Goal: Information Seeking & Learning: Learn about a topic

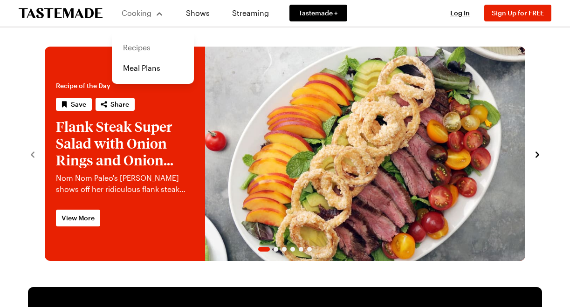
click at [137, 48] on link "Recipes" at bounding box center [152, 47] width 71 height 20
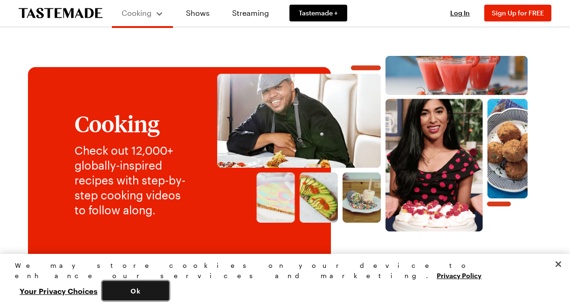
click at [169, 284] on button "Ok" at bounding box center [135, 291] width 67 height 20
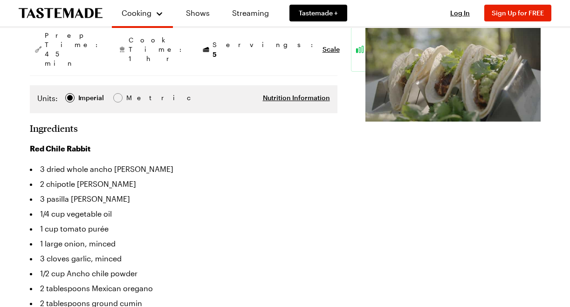
scroll to position [217, 0]
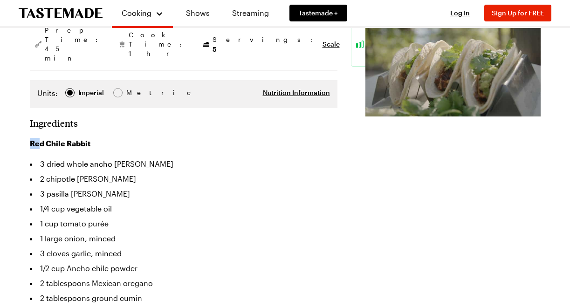
drag, startPoint x: 27, startPoint y: 124, endPoint x: 40, endPoint y: 124, distance: 12.6
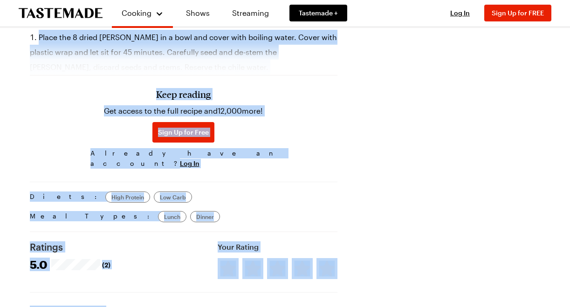
scroll to position [890, 0]
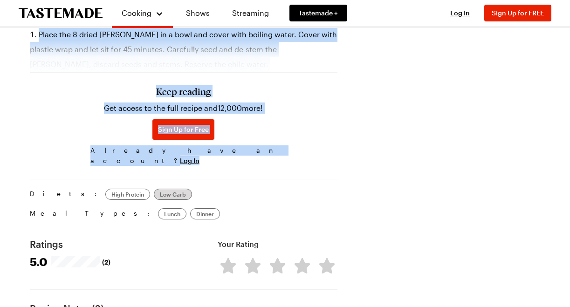
drag, startPoint x: 27, startPoint y: 142, endPoint x: 126, endPoint y: 178, distance: 104.6
click at [127, 180] on div "Red Chile Rabbit Tacos with Tomatillo Salsa You should be eating more rabbit. W…" at bounding box center [285, 34] width 567 height 1722
click at [160, 190] on span "Low Carb" at bounding box center [173, 194] width 26 height 9
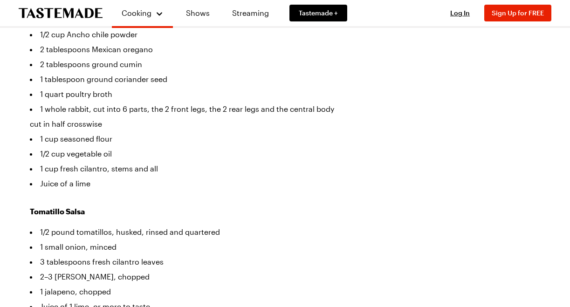
scroll to position [425, 0]
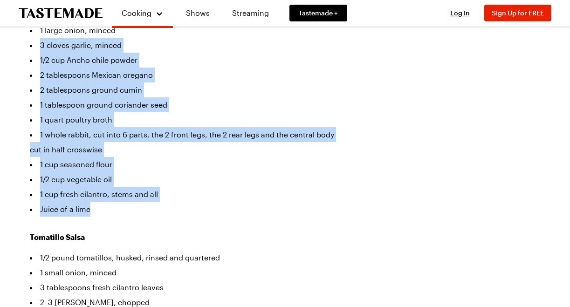
drag, startPoint x: 93, startPoint y: 191, endPoint x: 7, endPoint y: 28, distance: 184.2
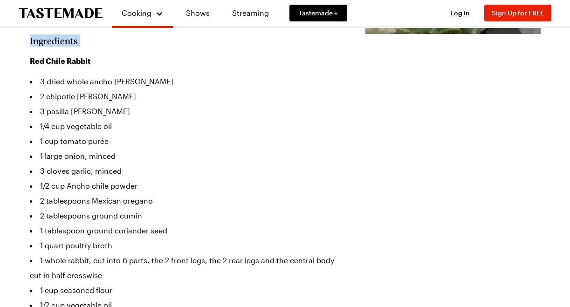
scroll to position [279, 0]
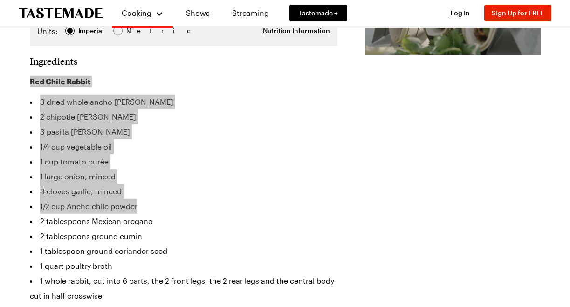
drag, startPoint x: 30, startPoint y: 96, endPoint x: 269, endPoint y: 191, distance: 257.4
click at [269, 191] on div "Red Chile Rabbit 3 dried whole ancho chiles 2 chipotle chiles 3 pasilla chiles …" at bounding box center [183, 219] width 307 height 287
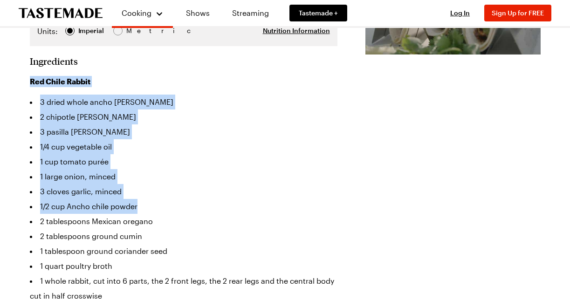
click at [269, 199] on li "1/2 cup Ancho chile powder" at bounding box center [183, 206] width 307 height 15
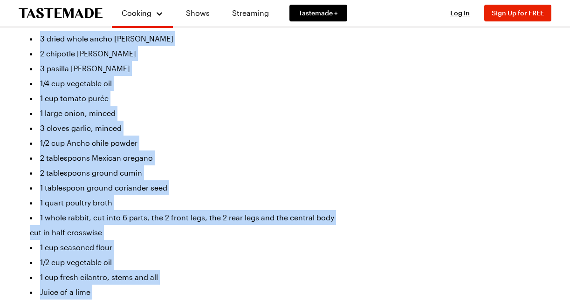
scroll to position [348, 0]
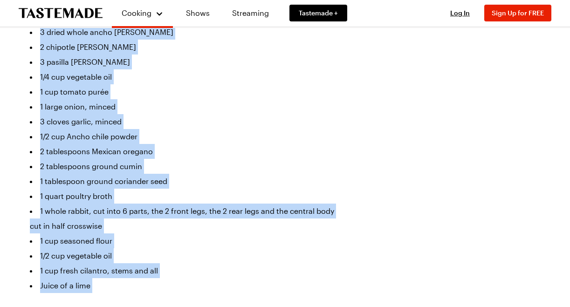
drag, startPoint x: 29, startPoint y: 61, endPoint x: 200, endPoint y: 276, distance: 274.9
click at [200, 276] on div "Red Chile Rabbit 3 dried whole ancho chiles 2 chipotle chiles 3 pasilla chiles …" at bounding box center [183, 233] width 307 height 455
copy div "Red Chile Rabbit 3 dried whole ancho chiles 2 chipotle chiles 3 pasilla chiles …"
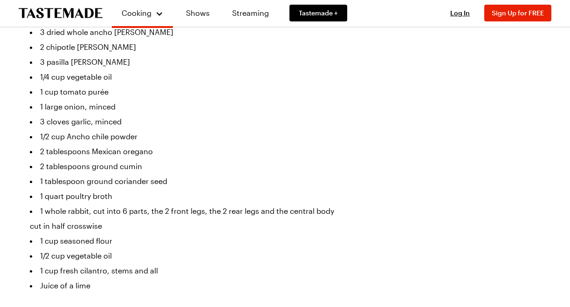
drag, startPoint x: 90, startPoint y: 295, endPoint x: 15, endPoint y: 301, distance: 75.3
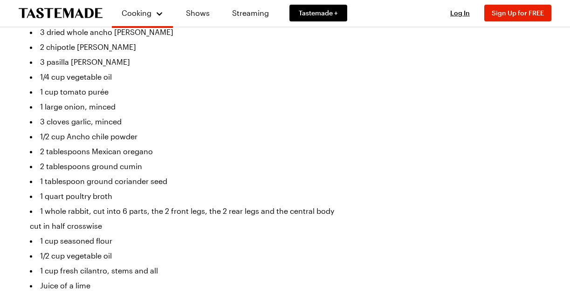
drag, startPoint x: 30, startPoint y: 294, endPoint x: 89, endPoint y: 289, distance: 59.4
copy h3 "Tomatillo Salsa"
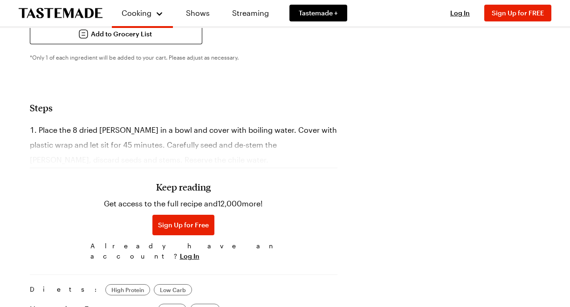
scroll to position [796, 0]
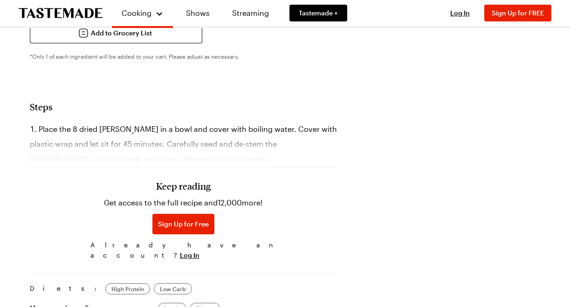
click at [66, 101] on section "Steps Place the 8 dried chiles in a bowl and cover with boiling water. Cover wi…" at bounding box center [183, 182] width 307 height 163
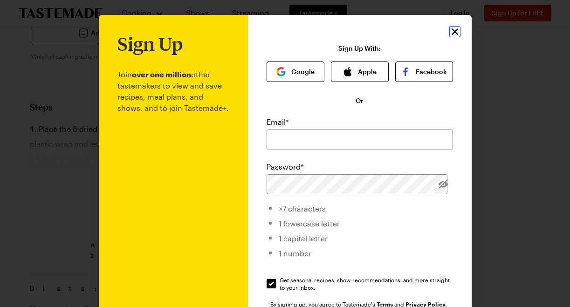
click at [452, 33] on icon "Close" at bounding box center [454, 31] width 11 height 11
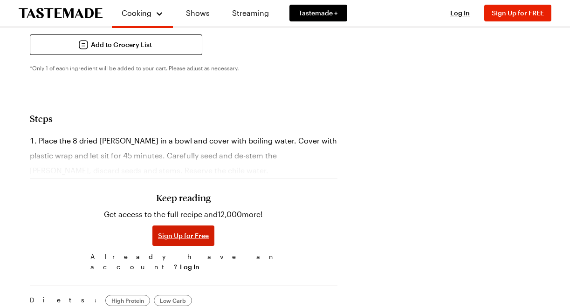
scroll to position [785, 0]
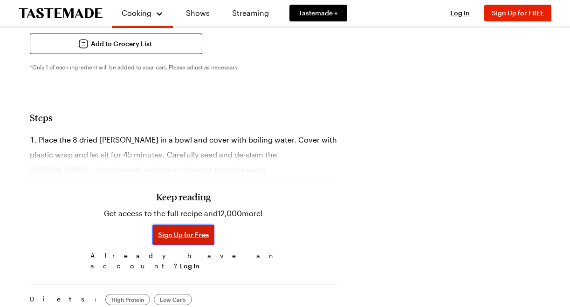
click at [159, 230] on span "Sign Up for Free" at bounding box center [183, 234] width 51 height 9
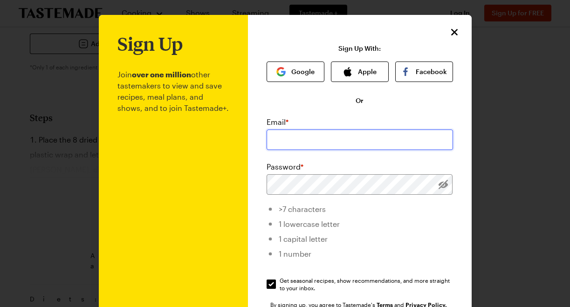
click at [289, 142] on input "email" at bounding box center [359, 140] width 186 height 20
type input "cutcam@aol.com"
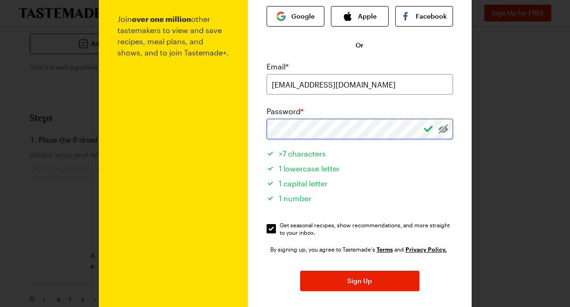
scroll to position [128, 0]
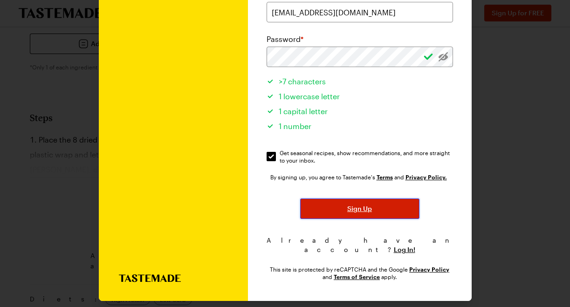
click at [364, 208] on span "Sign Up" at bounding box center [359, 208] width 25 height 9
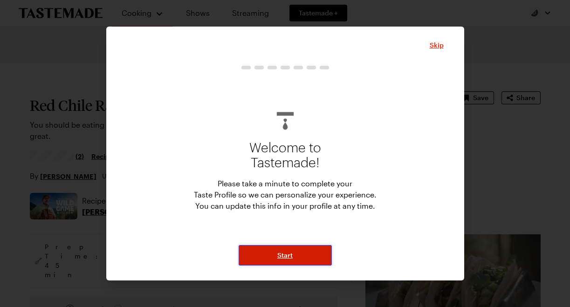
click at [285, 252] on span "Start" at bounding box center [284, 255] width 15 height 9
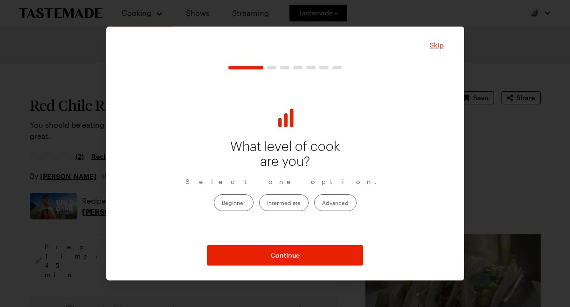
click at [436, 47] on span "Skip" at bounding box center [437, 45] width 14 height 9
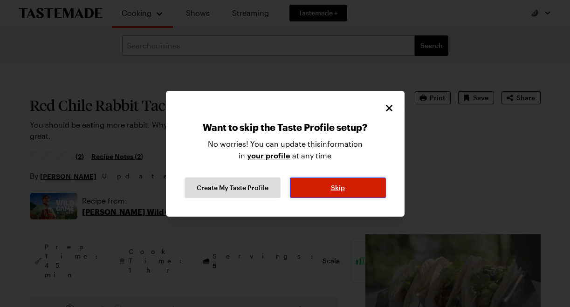
click at [348, 191] on button "Skip" at bounding box center [338, 188] width 96 height 20
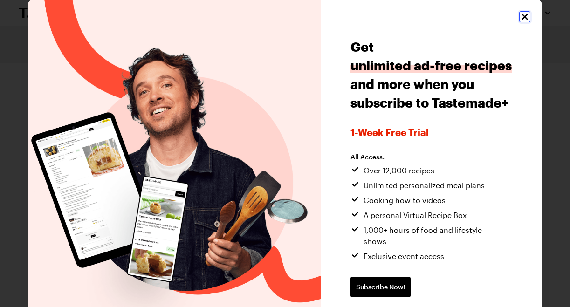
click at [524, 13] on icon "Close" at bounding box center [524, 16] width 11 height 11
type textarea "x"
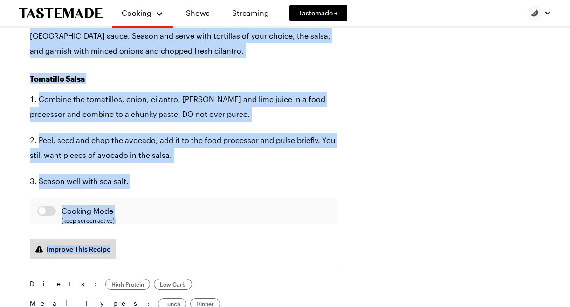
scroll to position [1315, 0]
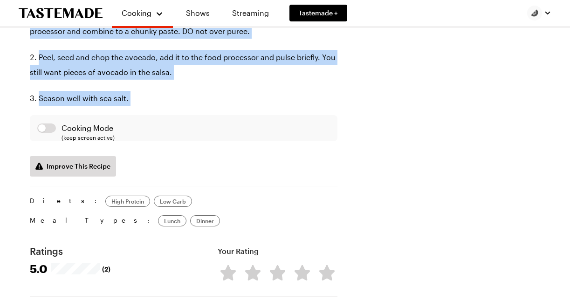
drag, startPoint x: 30, startPoint y: 128, endPoint x: 264, endPoint y: 174, distance: 238.3
copy section "Red Chile Rabbit Place the 8 dried chiles in a bowl and cover with boiling wate…"
